Goal: Communication & Community: Participate in discussion

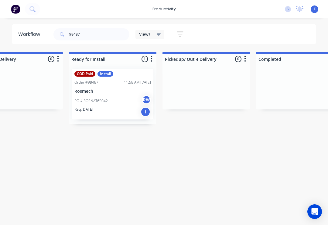
scroll to position [0, 1833]
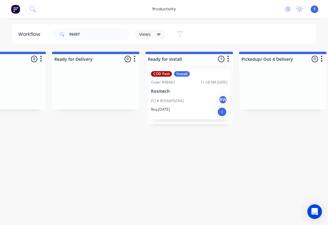
click at [183, 92] on p "Rosmech" at bounding box center [189, 91] width 77 height 5
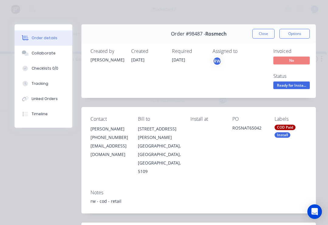
click at [50, 53] on div "Collaborate" at bounding box center [44, 52] width 24 height 5
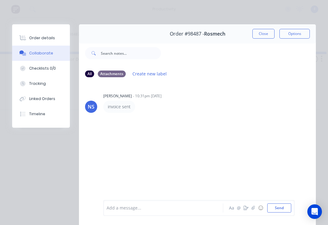
click at [253, 210] on icon "button" at bounding box center [253, 208] width 3 height 4
click at [282, 212] on button "Send" at bounding box center [279, 207] width 24 height 9
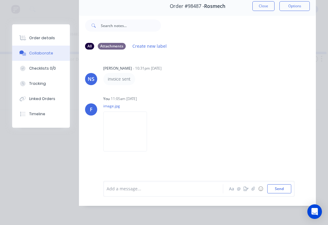
scroll to position [37, 0]
click at [254, 191] on icon "button" at bounding box center [254, 189] width 4 height 4
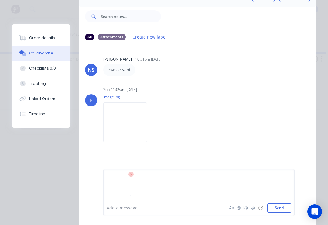
click at [290, 210] on button "Send" at bounding box center [279, 207] width 24 height 9
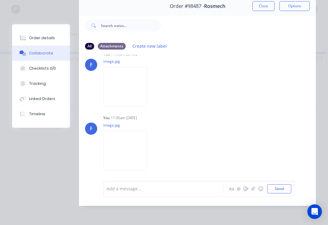
scroll to position [44, 0]
click at [257, 191] on button "☺" at bounding box center [260, 188] width 7 height 7
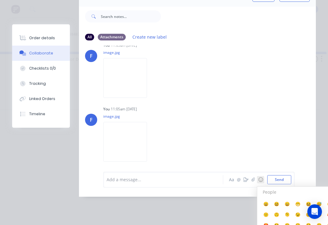
click at [254, 182] on icon "button" at bounding box center [254, 179] width 4 height 4
click at [264, 183] on button "☺" at bounding box center [260, 179] width 7 height 7
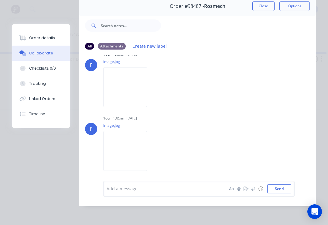
click at [257, 189] on button "button" at bounding box center [253, 188] width 7 height 7
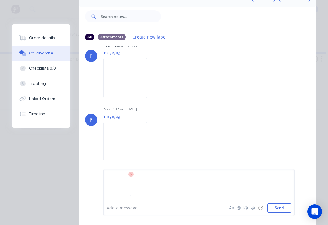
click at [291, 205] on button "Send" at bounding box center [279, 207] width 24 height 9
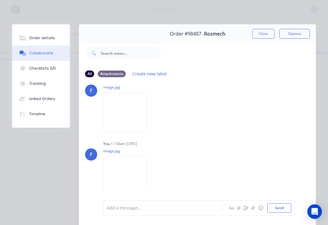
scroll to position [0, 0]
click at [263, 35] on button "Close" at bounding box center [264, 34] width 22 height 10
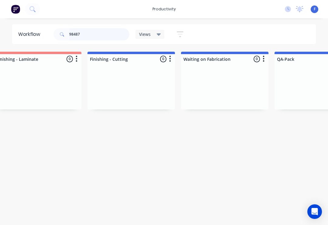
click at [92, 34] on input "98487" at bounding box center [99, 34] width 60 height 12
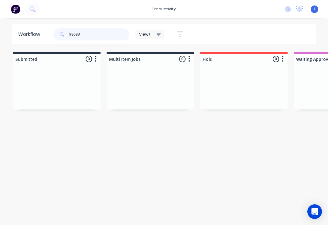
type input "98683"
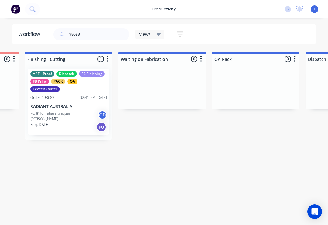
scroll to position [0, 1386]
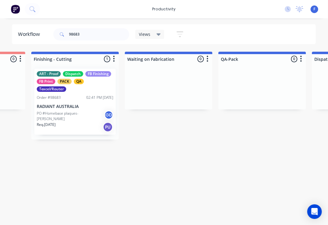
click at [76, 100] on div "Order #98683 02:41 PM [DATE]" at bounding box center [75, 97] width 77 height 5
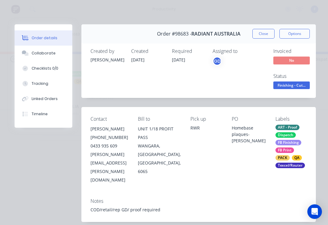
click at [53, 53] on button "Collaborate" at bounding box center [44, 53] width 58 height 15
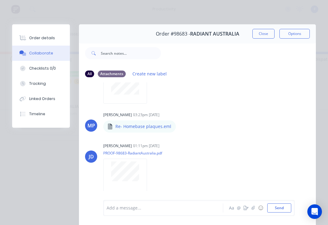
scroll to position [45, 0]
click at [253, 208] on icon "button" at bounding box center [254, 208] width 4 height 4
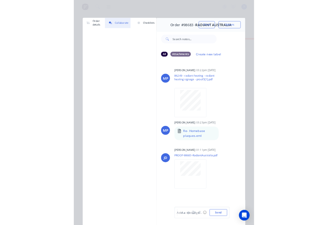
scroll to position [0, 1386]
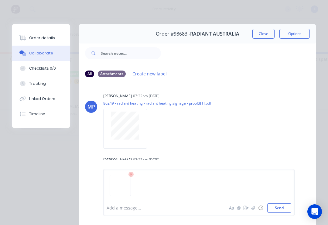
click at [291, 204] on button "Send" at bounding box center [279, 207] width 24 height 9
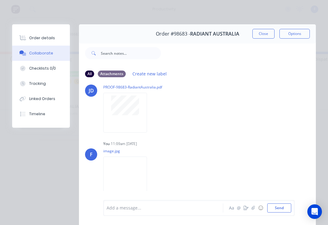
scroll to position [111, 0]
click at [265, 36] on button "Close" at bounding box center [264, 34] width 22 height 10
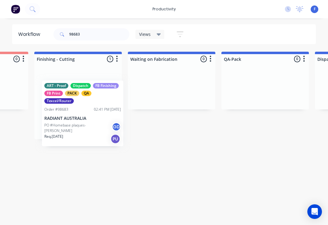
scroll to position [0, 1381]
